Goal: Task Accomplishment & Management: Use online tool/utility

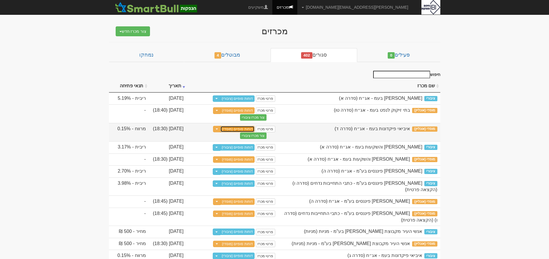
click at [231, 129] on link "דוחות סופיים (מוסדי)" at bounding box center [237, 129] width 34 height 6
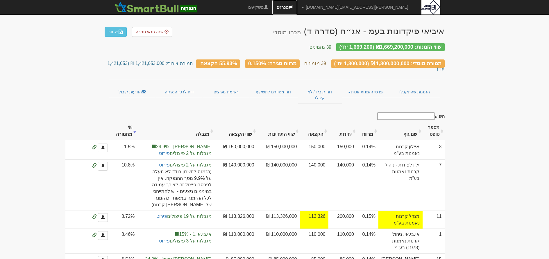
click at [297, 7] on link "מכרזים" at bounding box center [284, 7] width 25 height 15
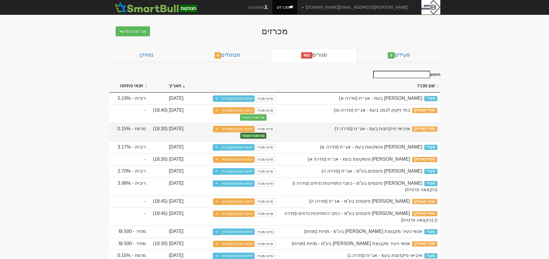
click at [254, 135] on button "צור מכרז ציבורי" at bounding box center [253, 136] width 26 height 6
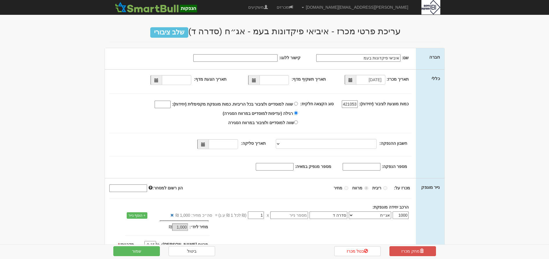
click at [158, 80] on span at bounding box center [156, 80] width 4 height 4
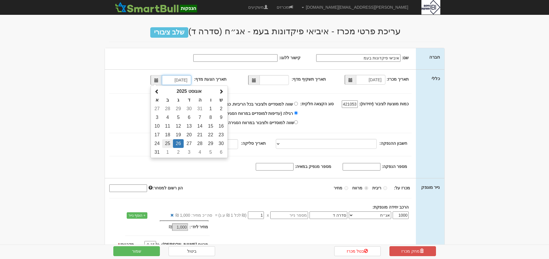
click at [170, 142] on td "25" at bounding box center [167, 143] width 11 height 9
type input "25/08/2025"
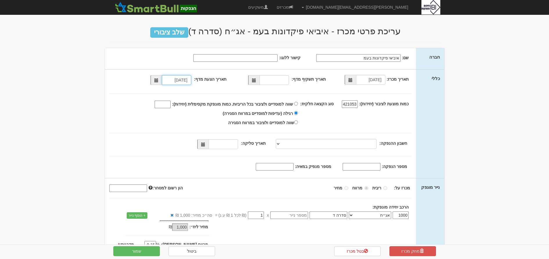
click at [256, 80] on span at bounding box center [254, 80] width 4 height 4
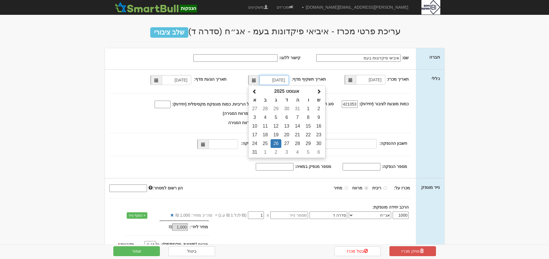
click at [285, 91] on th "אוגוסט 2025" at bounding box center [287, 91] width 54 height 9
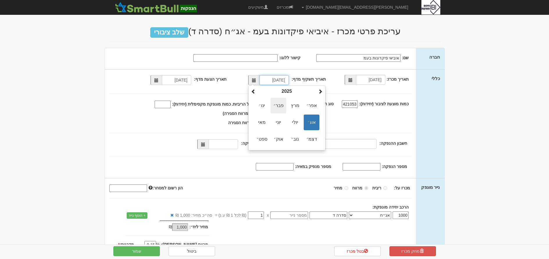
click at [282, 104] on span "פבר׳" at bounding box center [278, 106] width 16 height 16
click at [278, 144] on td "25" at bounding box center [275, 143] width 11 height 9
type input "25/02/2025"
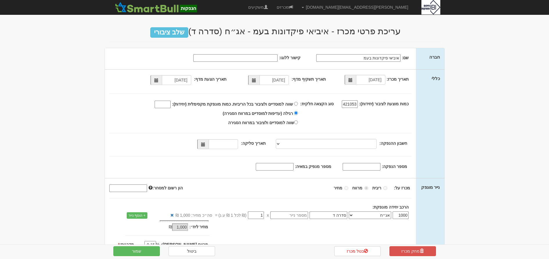
click at [297, 105] on label "שווה למוסדיים ולציבור בכל הריביות. כמות מונפקת מקסימלית (יחידות):" at bounding box center [224, 105] width 148 height 10
click at [297, 105] on input "שווה למוסדיים ולציבור בכל הריביות. כמות מונפקת מקסימלית (יחידות):" at bounding box center [296, 104] width 4 height 4
radio input "true"
click at [170, 105] on input "שווה למוסדיים ולציבור בכל הריביות. כמות מונפקת מקסימלית (יחידות):" at bounding box center [163, 105] width 16 height 8
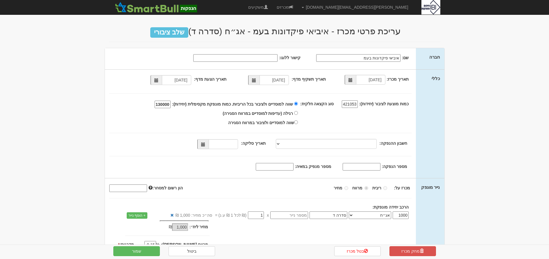
click at [202, 144] on span at bounding box center [202, 144] width 11 height 10
type input "1300000"
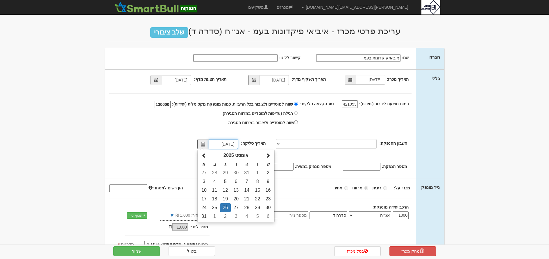
scroll to position [0, 0]
click at [237, 208] on td "27" at bounding box center [236, 208] width 11 height 9
type input "27/08/2025"
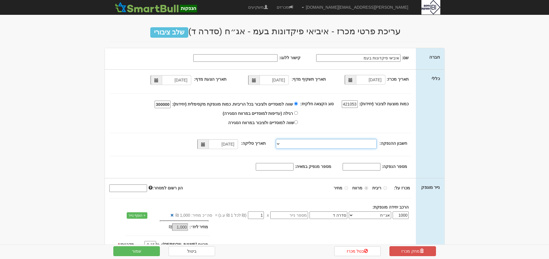
click at [279, 143] on select "פועלים, 600, 630750, IL83-0126-0000-0000-0630-750 פועלים, 600, 630572, IL39-012…" at bounding box center [326, 144] width 101 height 10
select select "פועלים, 600, 630750, IL83-0126-0000-0000-0630-750"
click at [277, 139] on select "פועלים, 600, 630750, IL83-0126-0000-0000-0630-750 פועלים, 600, 630572, IL39-012…" at bounding box center [326, 144] width 101 height 10
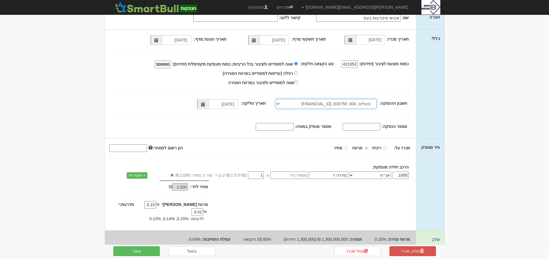
scroll to position [47, 0]
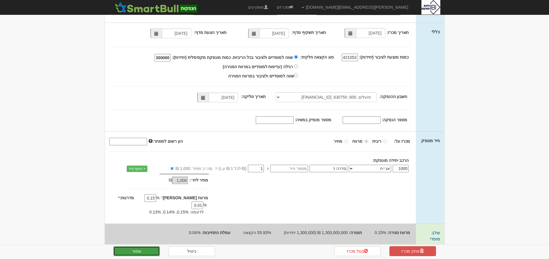
click at [145, 250] on button "שמור" at bounding box center [136, 252] width 46 height 10
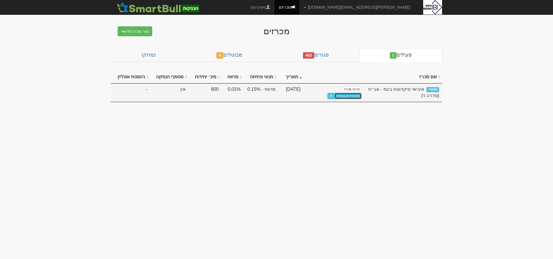
click at [337, 93] on link "פתיחת מעטפות" at bounding box center [348, 96] width 27 height 6
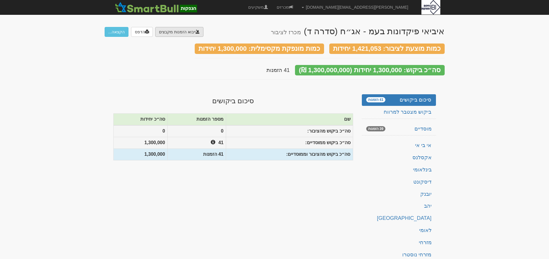
type input "C:\fakepath\bl501122.txt"
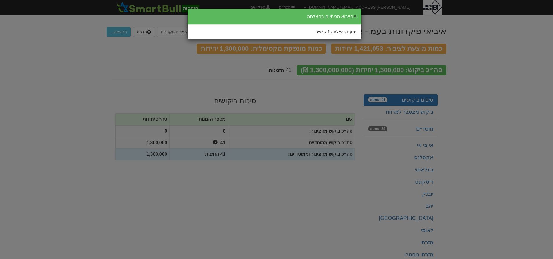
click at [357, 16] on button "×" at bounding box center [354, 16] width 3 height 6
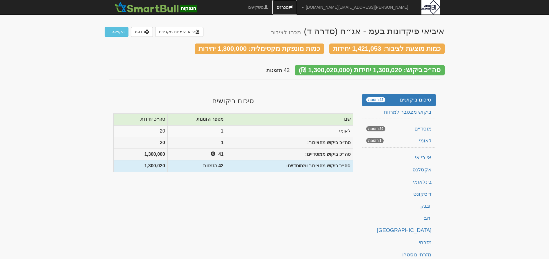
click at [297, 11] on link "מכרזים" at bounding box center [284, 7] width 25 height 15
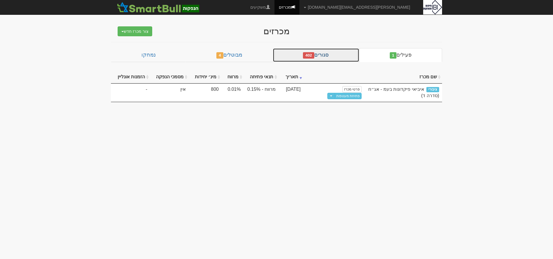
click at [319, 57] on link "סגורים 402" at bounding box center [316, 55] width 87 height 14
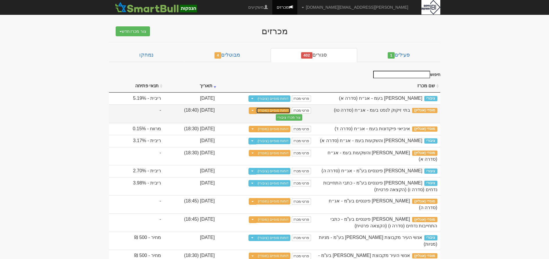
click at [290, 109] on link "דוחות סופיים (מוסדי)" at bounding box center [273, 110] width 34 height 6
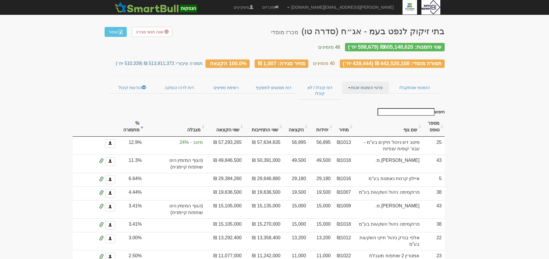
click at [369, 84] on link "פרטי הזמנות זוכות" at bounding box center [365, 88] width 47 height 12
click at [371, 95] on link "אנשי קשר וחשבונות" at bounding box center [365, 99] width 46 height 8
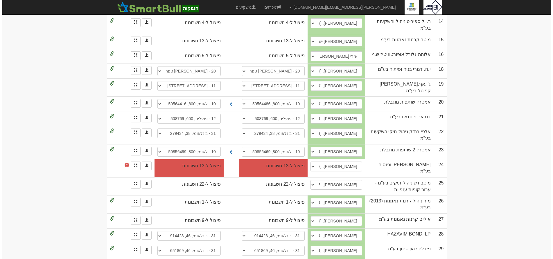
scroll to position [319, 0]
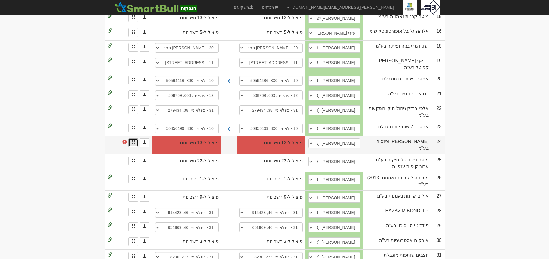
click at [131, 143] on link at bounding box center [133, 143] width 10 height 9
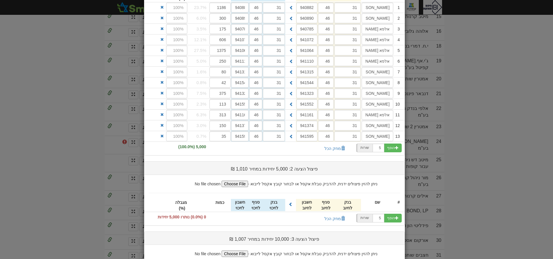
scroll to position [83, 0]
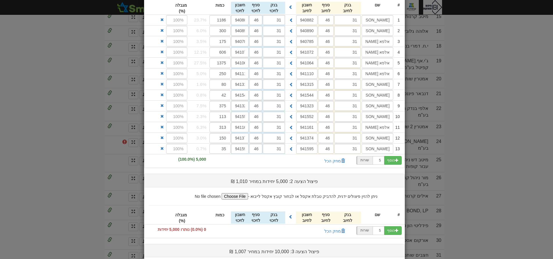
click at [191, 172] on div "פיצול הצעה 1: 5,000 יחידות במחיר 1,012 ₪ ניתן להזין פיצולים ידנית, להדביק טבלת …" at bounding box center [274, 136] width 261 height 344
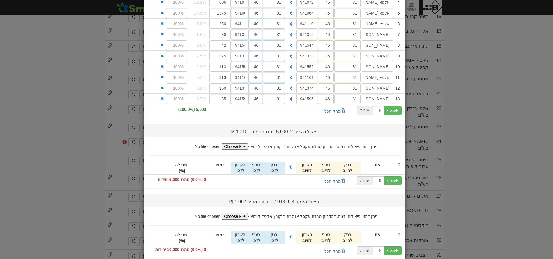
scroll to position [170, 0]
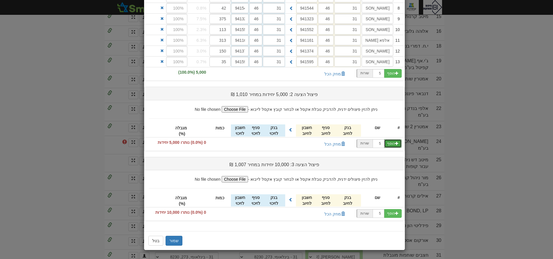
click at [395, 145] on button "הוסף" at bounding box center [393, 143] width 18 height 9
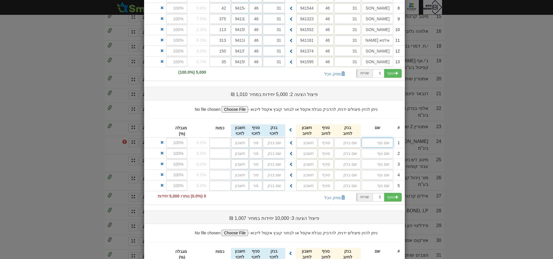
click at [383, 143] on input "text" at bounding box center [378, 143] width 32 height 10
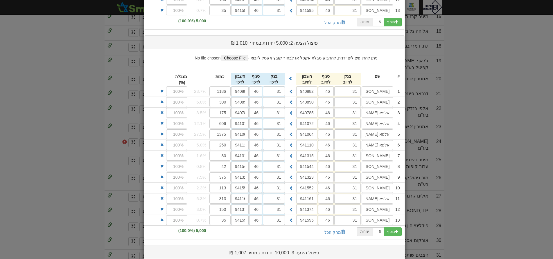
scroll to position [310, 0]
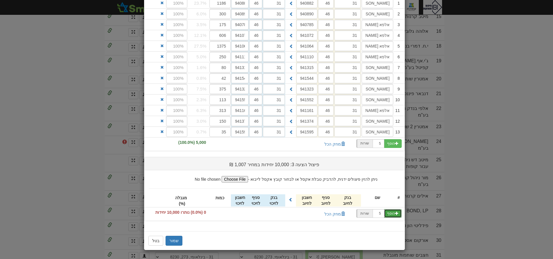
click at [394, 213] on button "הוסף" at bounding box center [393, 213] width 18 height 9
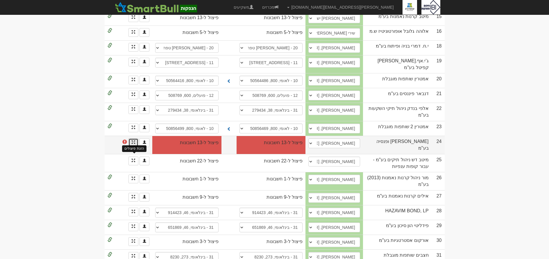
click at [133, 144] on span at bounding box center [133, 142] width 3 height 3
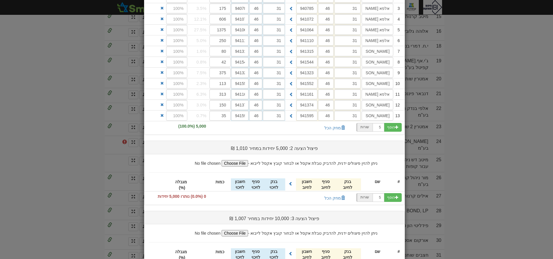
scroll to position [170, 0]
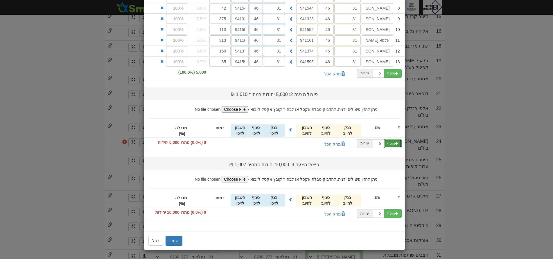
click at [398, 144] on span "button" at bounding box center [396, 143] width 3 height 3
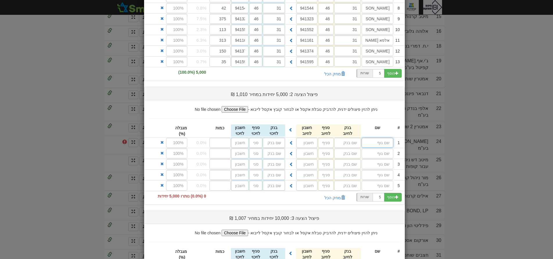
click at [390, 144] on input "text" at bounding box center [378, 143] width 32 height 10
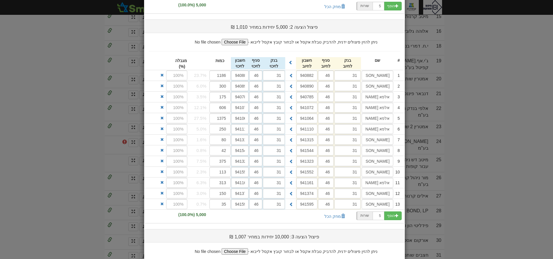
scroll to position [310, 0]
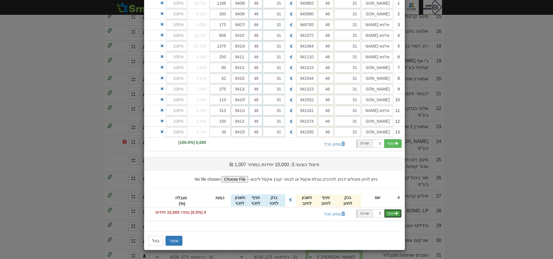
click at [395, 214] on button "הוסף" at bounding box center [393, 213] width 18 height 9
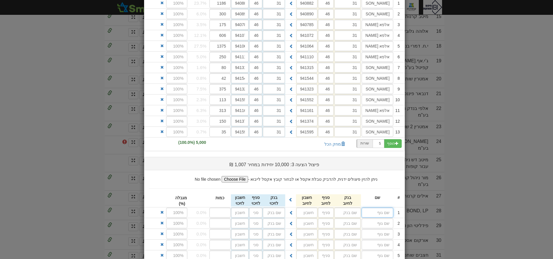
click at [381, 209] on input "text" at bounding box center [378, 213] width 32 height 10
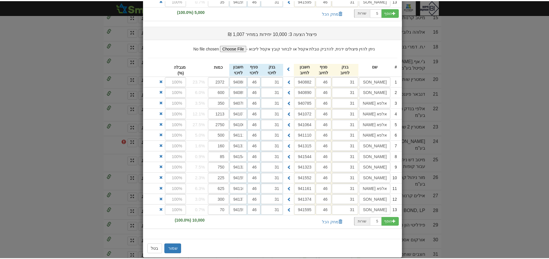
scroll to position [450, 0]
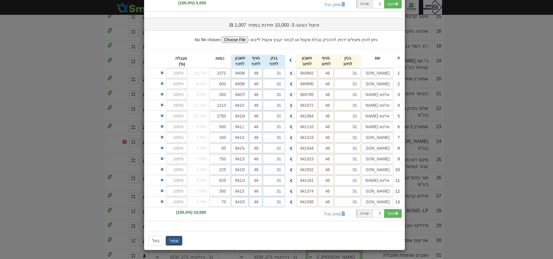
click at [174, 240] on button "שמור" at bounding box center [174, 241] width 17 height 10
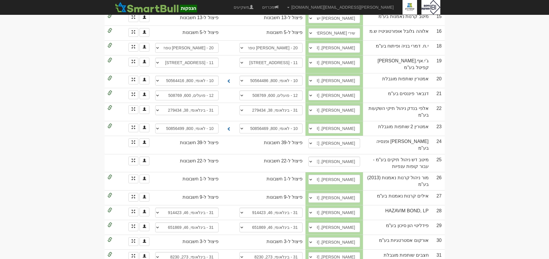
click at [457, 137] on body "dana@ibi.co.il הגדרות חשבונות הנפקה תבניות הודעות קיבול X" at bounding box center [274, 83] width 549 height 804
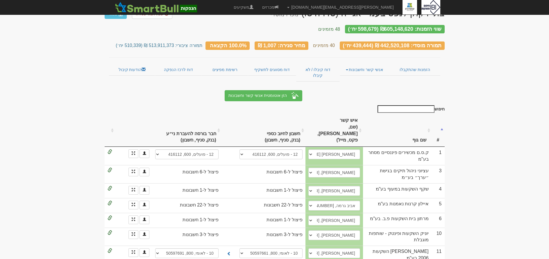
scroll to position [0, 0]
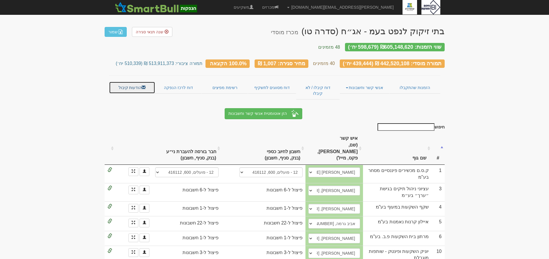
click at [130, 85] on link "הודעות קיבול" at bounding box center [132, 88] width 46 height 12
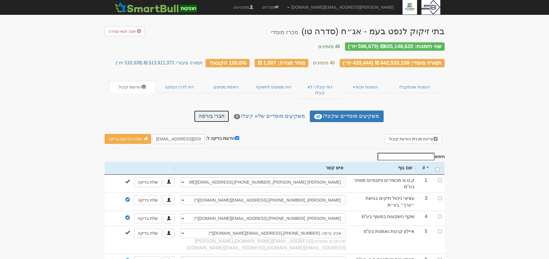
click at [222, 111] on link "חברי בורסה" at bounding box center [211, 117] width 35 height 12
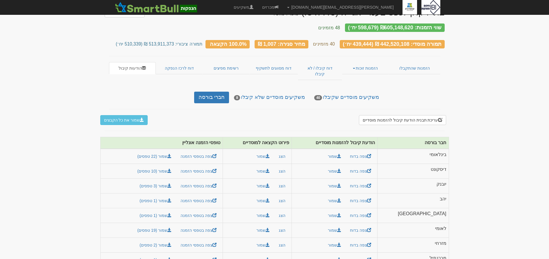
scroll to position [37, 0]
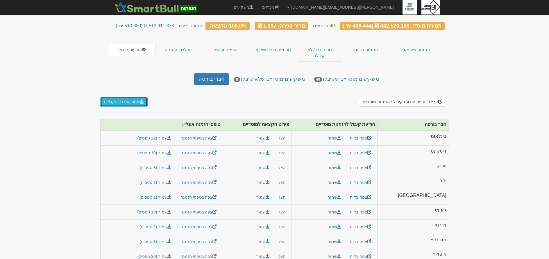
click at [109, 97] on button "שמור את כל הקבצים" at bounding box center [124, 102] width 48 height 10
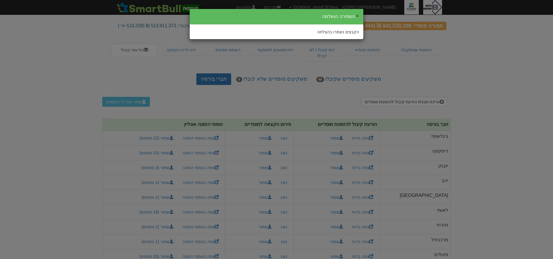
click at [357, 16] on button "×" at bounding box center [357, 16] width 3 height 6
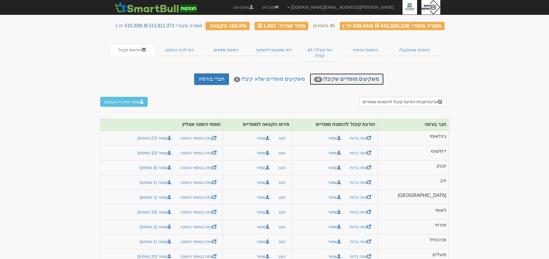
click at [357, 73] on link "משקיעים מוסדיים שקיבלו 40" at bounding box center [346, 79] width 73 height 12
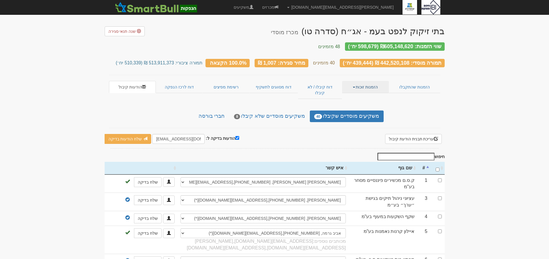
click at [367, 82] on link "הזמנות זוכות" at bounding box center [365, 87] width 47 height 12
click at [363, 102] on link "אנשי קשר וחשבונות" at bounding box center [365, 106] width 46 height 8
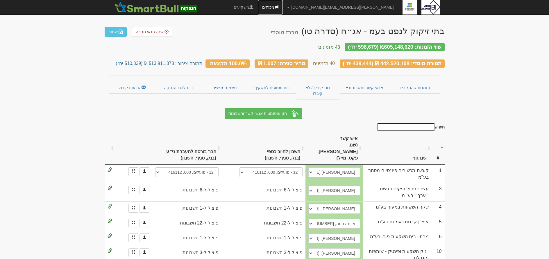
click at [283, 7] on link "מכרזים" at bounding box center [270, 7] width 25 height 15
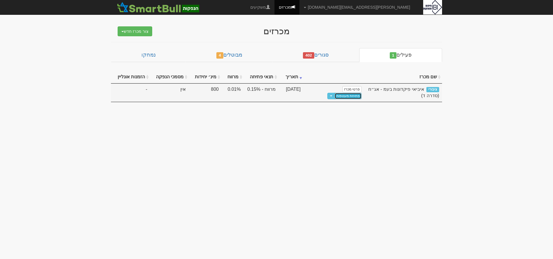
click at [335, 93] on link "פתיחת מעטפות" at bounding box center [348, 96] width 27 height 6
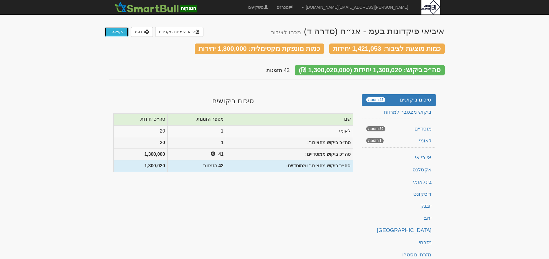
click at [118, 29] on button "הקצאה..." at bounding box center [117, 32] width 24 height 10
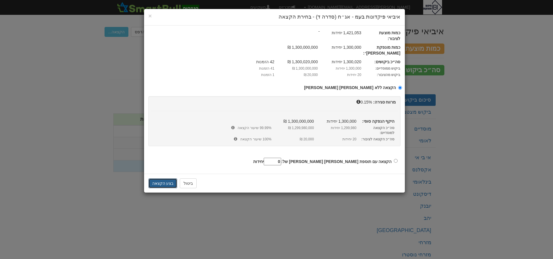
click at [167, 179] on button "בצע הקצאה" at bounding box center [162, 184] width 29 height 10
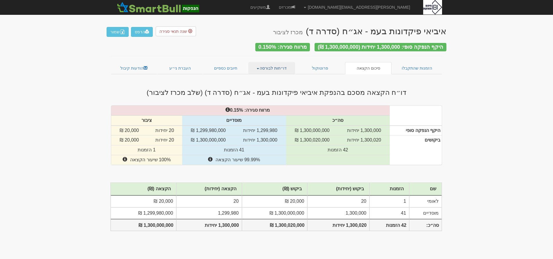
click at [265, 68] on link "דו״חות לבורסה" at bounding box center [271, 68] width 47 height 12
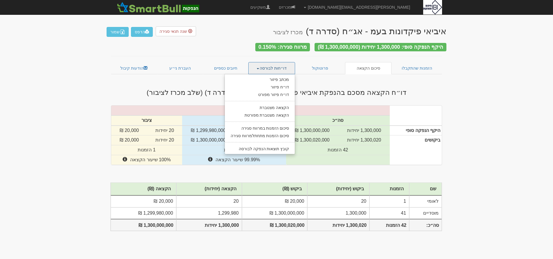
click at [267, 66] on link "דו״חות לבורסה" at bounding box center [271, 68] width 47 height 12
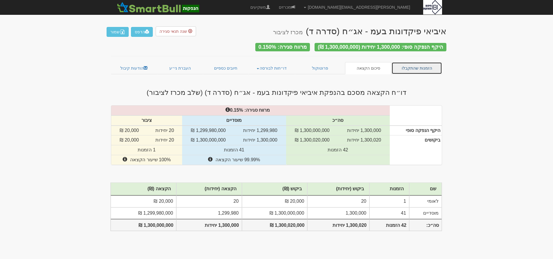
click at [412, 68] on link "הזמנות שהתקבלו" at bounding box center [417, 68] width 51 height 12
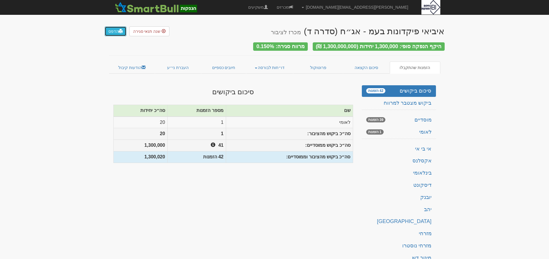
click at [117, 31] on link "הדפס" at bounding box center [116, 31] width 22 height 10
click at [318, 66] on link "פרוטוקול" at bounding box center [318, 68] width 50 height 12
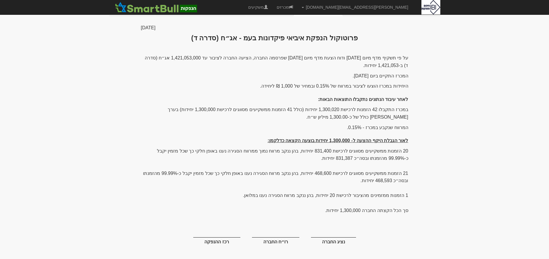
scroll to position [60, 0]
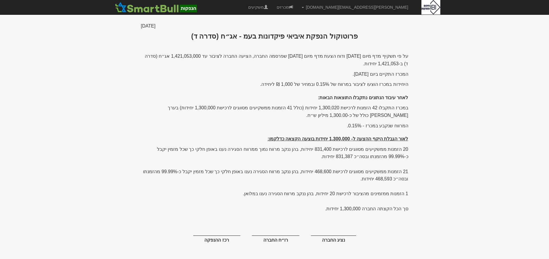
drag, startPoint x: 182, startPoint y: 81, endPoint x: 204, endPoint y: 238, distance: 157.8
click at [204, 238] on div "[DATE] פרוטוקול הנפקת איביאי פיקדונות בעמ - אג״ח (סדרה ד) על פי תשקיף מדף מיום …" at bounding box center [275, 142] width 276 height 239
copy div "55 loremi 8035 dolorsit ametc adipis elitsedd eiu - te״i (utla e) do ma aliqu e…"
click at [205, 162] on div "על פי תשקיף מדף מיום [DATE] ודוח הצעת מדף מיום [DATE] שפרסמה החברה, הציעה החברה…" at bounding box center [274, 151] width 267 height 196
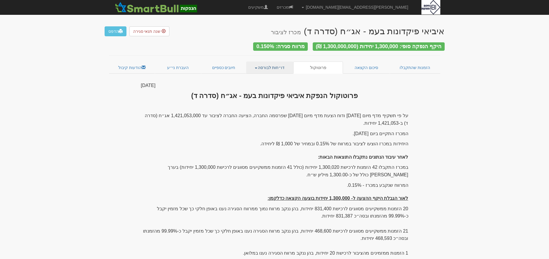
click at [263, 64] on link "דו״חות לבורסה" at bounding box center [269, 68] width 47 height 12
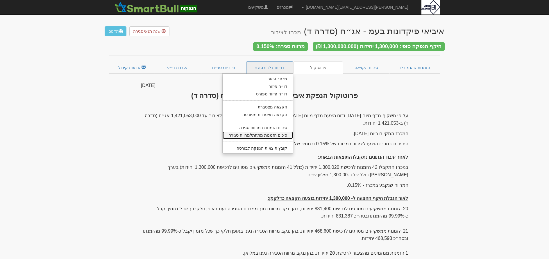
click at [265, 133] on link "סיכום הזמנות מתחתלמרווח סגירה" at bounding box center [257, 136] width 70 height 8
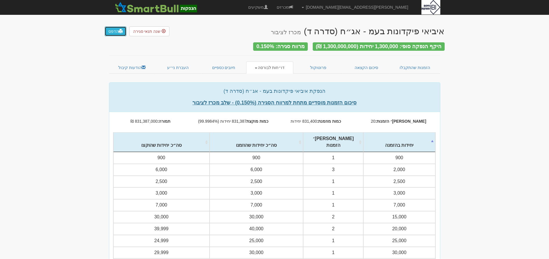
click at [112, 34] on link "הדפס" at bounding box center [116, 31] width 22 height 10
click at [262, 62] on link "דו״חות לבורסה" at bounding box center [269, 68] width 47 height 12
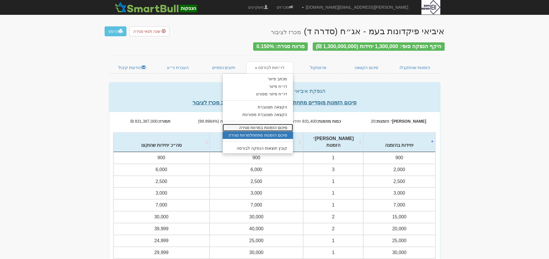
click at [268, 124] on link "סיכום הזמנות במרווח סגירה" at bounding box center [257, 128] width 70 height 8
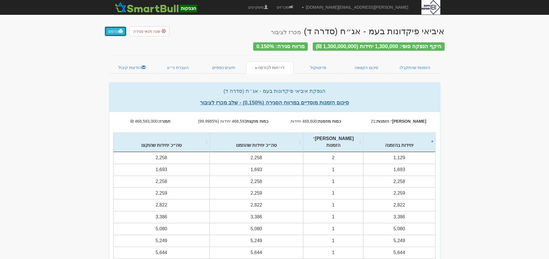
click at [116, 33] on link "הדפס" at bounding box center [116, 31] width 22 height 10
click at [276, 67] on link "דו״חות לבורסה" at bounding box center [269, 68] width 47 height 12
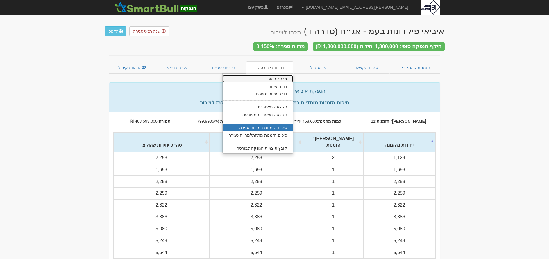
click at [278, 77] on link "מכתב פיזור" at bounding box center [257, 79] width 70 height 8
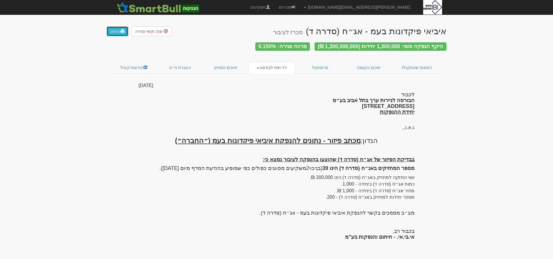
click at [112, 31] on link "הדפס" at bounding box center [118, 31] width 22 height 10
click at [281, 68] on link "דו״חות לבורסה" at bounding box center [271, 68] width 47 height 12
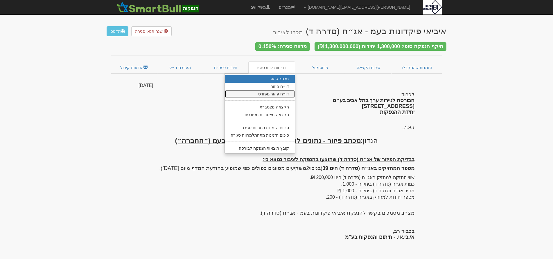
click at [287, 91] on link "דו״ח פיזור מפורט" at bounding box center [260, 94] width 70 height 8
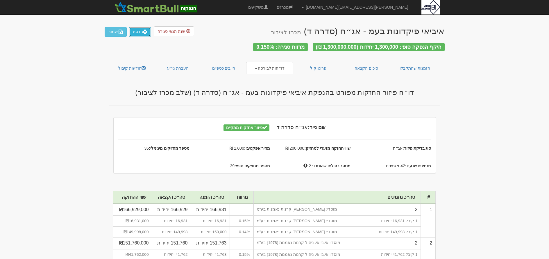
click at [136, 35] on link "הדפס" at bounding box center [140, 32] width 22 height 10
click at [262, 67] on link "דו״חות לבורסה" at bounding box center [269, 68] width 47 height 12
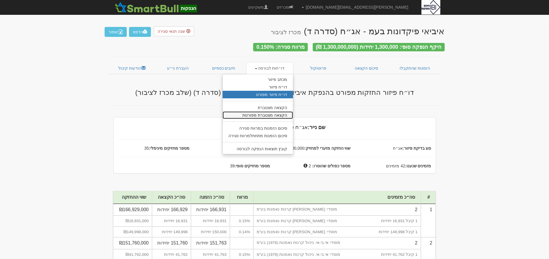
click at [272, 113] on link "הקצאה מצטברת מפורטת" at bounding box center [257, 116] width 70 height 8
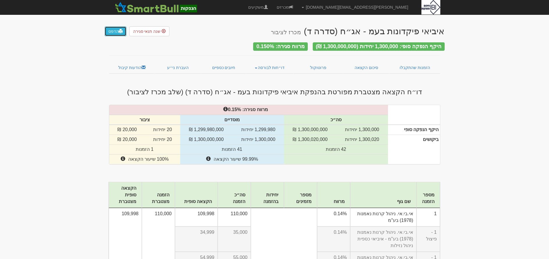
click at [111, 29] on link "הדפס" at bounding box center [116, 31] width 22 height 10
click at [225, 68] on link "חיובים כספיים" at bounding box center [223, 68] width 45 height 12
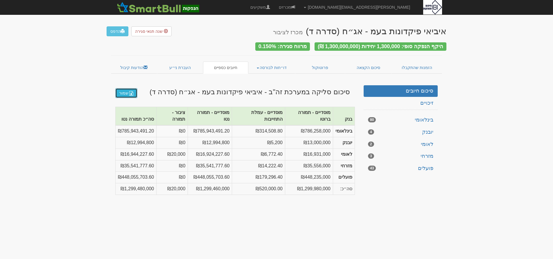
click at [128, 89] on link "שמור" at bounding box center [126, 93] width 22 height 10
click at [132, 65] on link "הודעות קיבול" at bounding box center [134, 68] width 46 height 12
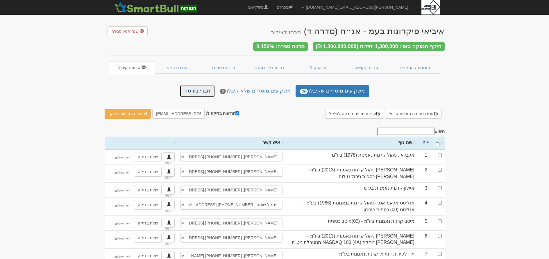
click at [198, 88] on link "חברי בורסה" at bounding box center [197, 91] width 35 height 12
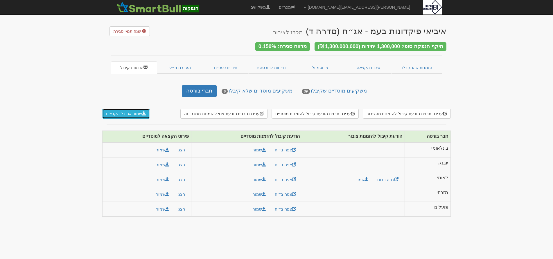
click at [134, 115] on button "שמור את כל הקבצים" at bounding box center [126, 114] width 48 height 10
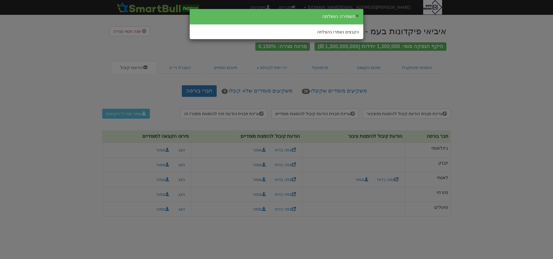
click at [358, 17] on button "×" at bounding box center [357, 16] width 3 height 6
